Goal: Check status

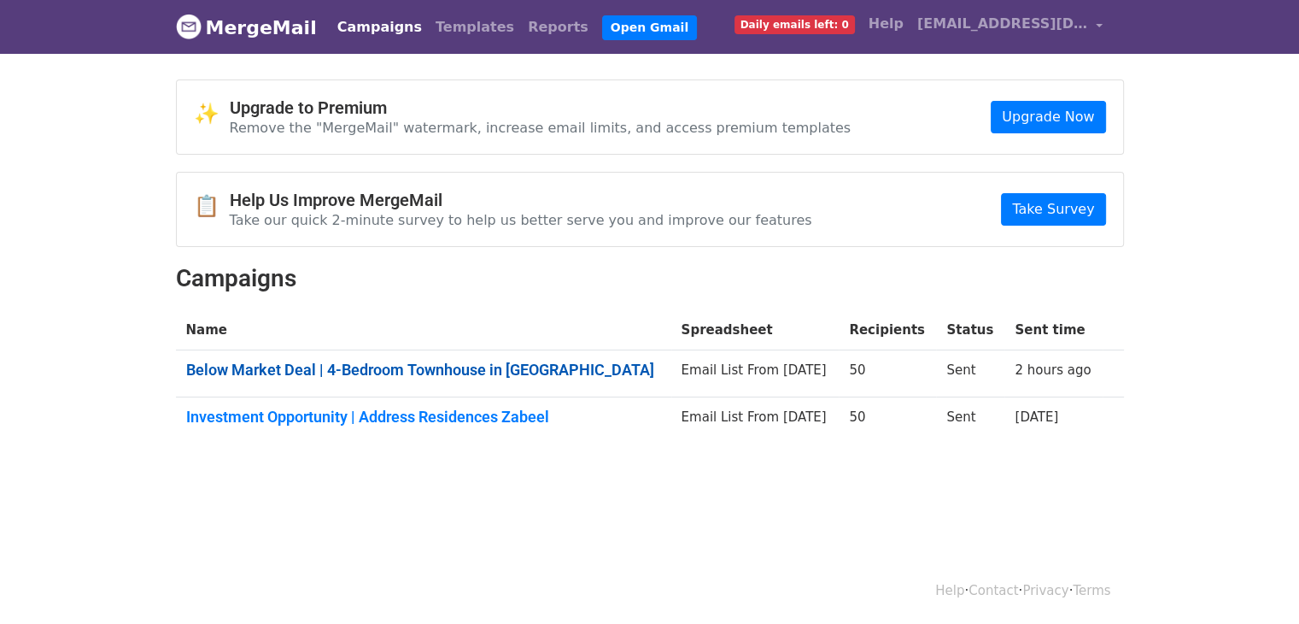
click at [453, 374] on link "Below Market Deal | 4-Bedroom Townhouse in Damac Islands" at bounding box center [423, 369] width 475 height 19
click at [442, 414] on link "Investment Opportunity | Address Residences Zabeel" at bounding box center [423, 416] width 475 height 19
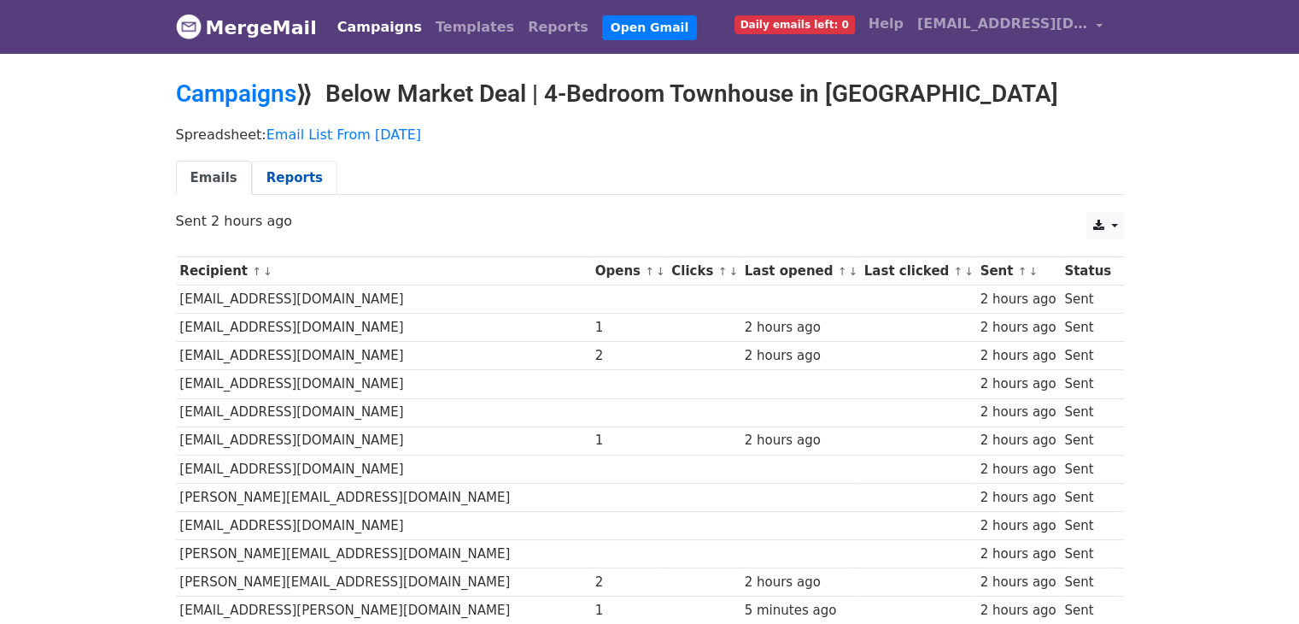
click at [266, 179] on link "Reports" at bounding box center [294, 178] width 85 height 35
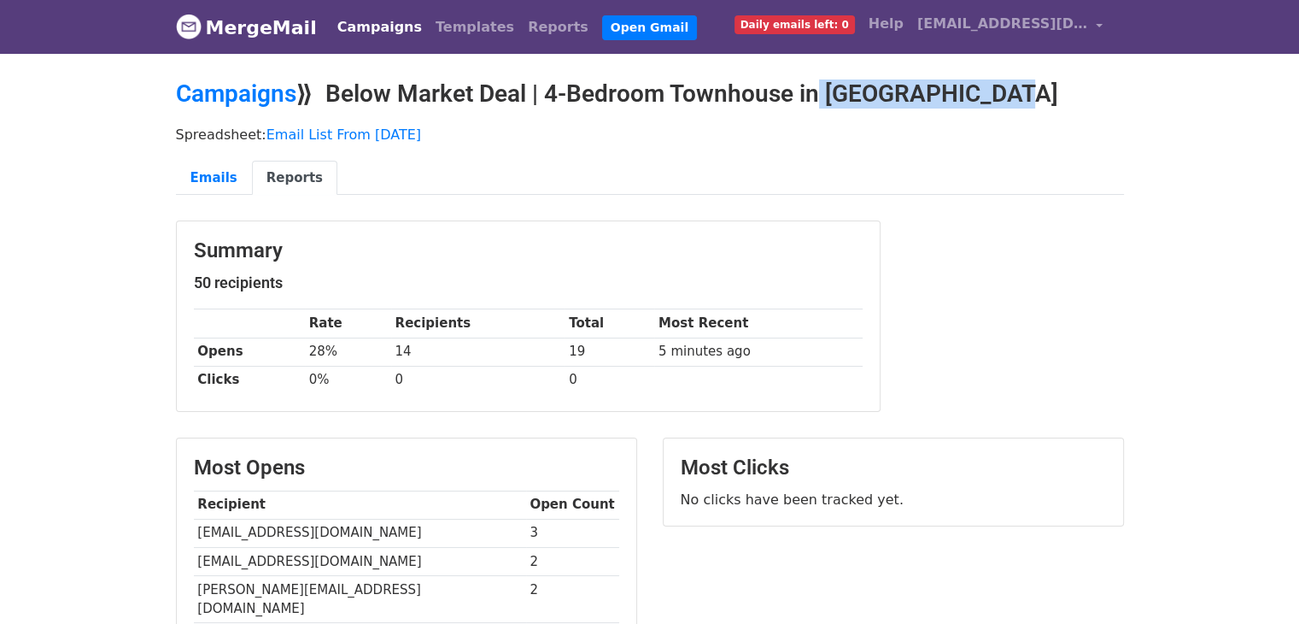
drag, startPoint x: 810, startPoint y: 97, endPoint x: 1063, endPoint y: 98, distance: 253.7
click at [1063, 98] on h2 "Campaigns ⟫ Below Market Deal | 4-Bedroom Townhouse in Damac Islands" at bounding box center [650, 93] width 948 height 29
click at [980, 196] on div "Emails Reports" at bounding box center [650, 183] width 974 height 44
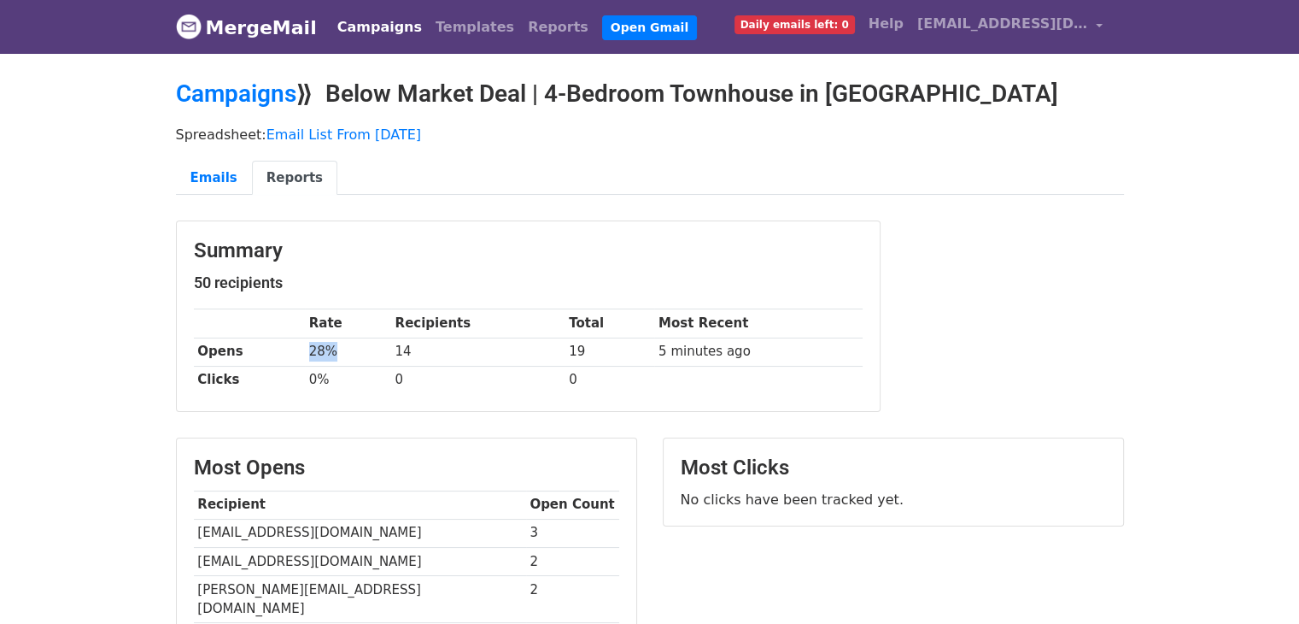
drag, startPoint x: 301, startPoint y: 347, endPoint x: 372, endPoint y: 355, distance: 71.4
click at [372, 355] on tr "Opens 28% 14 19 5 minutes ago" at bounding box center [528, 351] width 669 height 28
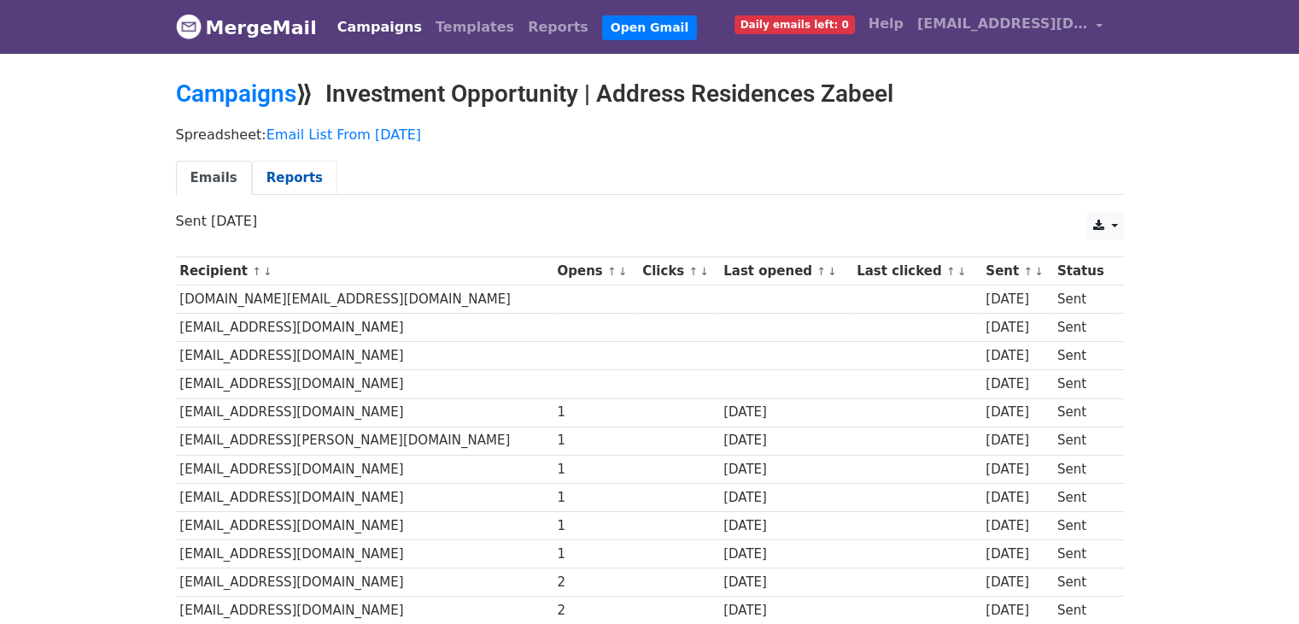
click at [279, 182] on link "Reports" at bounding box center [294, 178] width 85 height 35
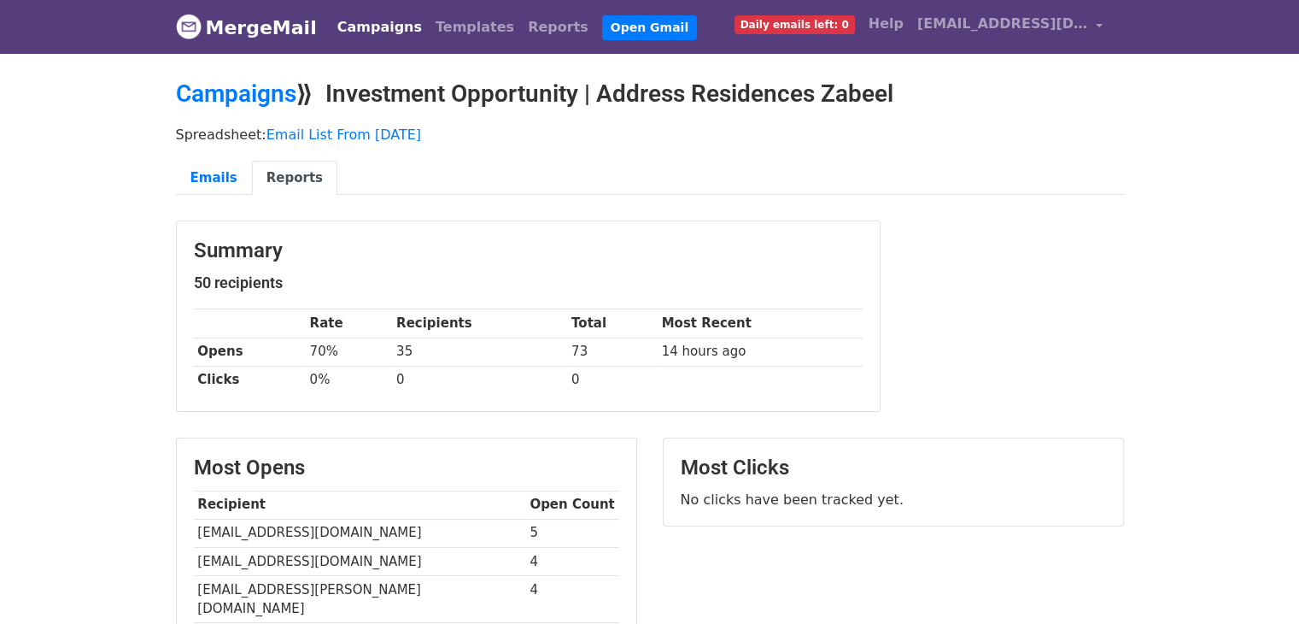
click at [449, 349] on td "35" at bounding box center [479, 351] width 175 height 28
drag, startPoint x: 570, startPoint y: 350, endPoint x: 598, endPoint y: 352, distance: 28.2
click at [598, 352] on td "73" at bounding box center [612, 351] width 91 height 28
click at [599, 369] on td "0" at bounding box center [612, 380] width 91 height 28
